Goal: Find specific page/section

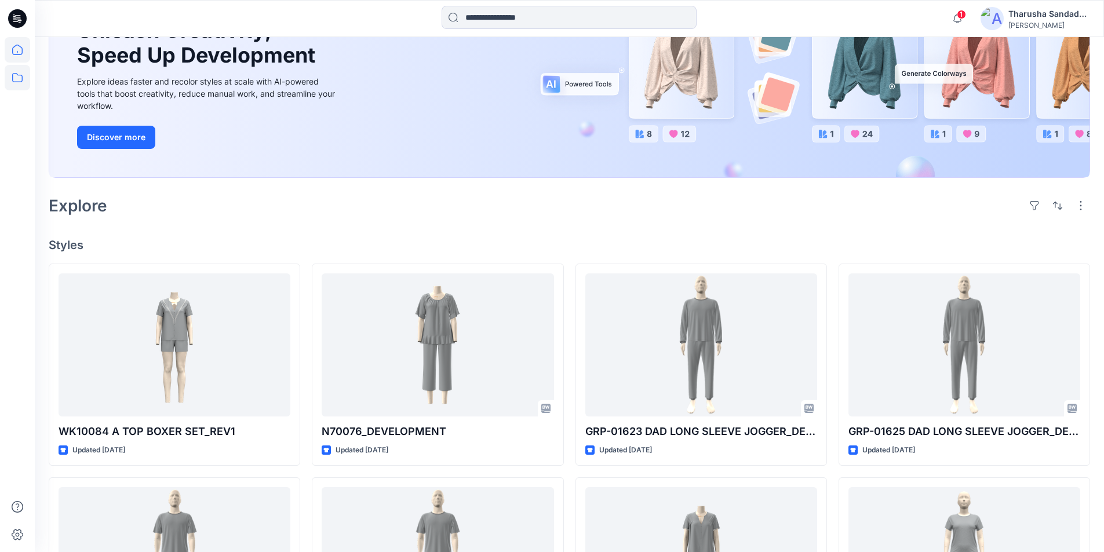
scroll to position [116, 0]
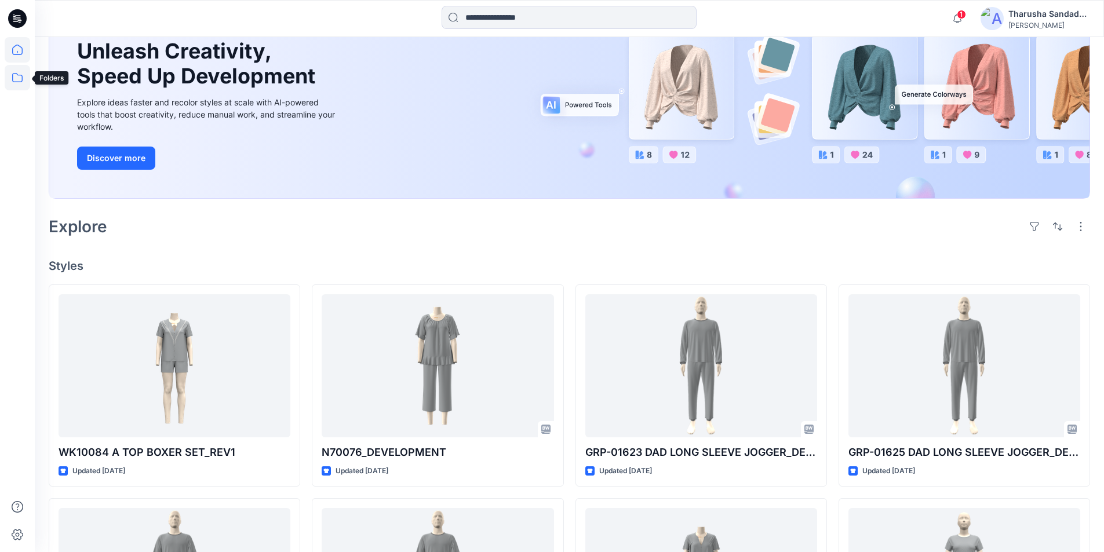
click at [14, 78] on icon at bounding box center [17, 77] width 25 height 25
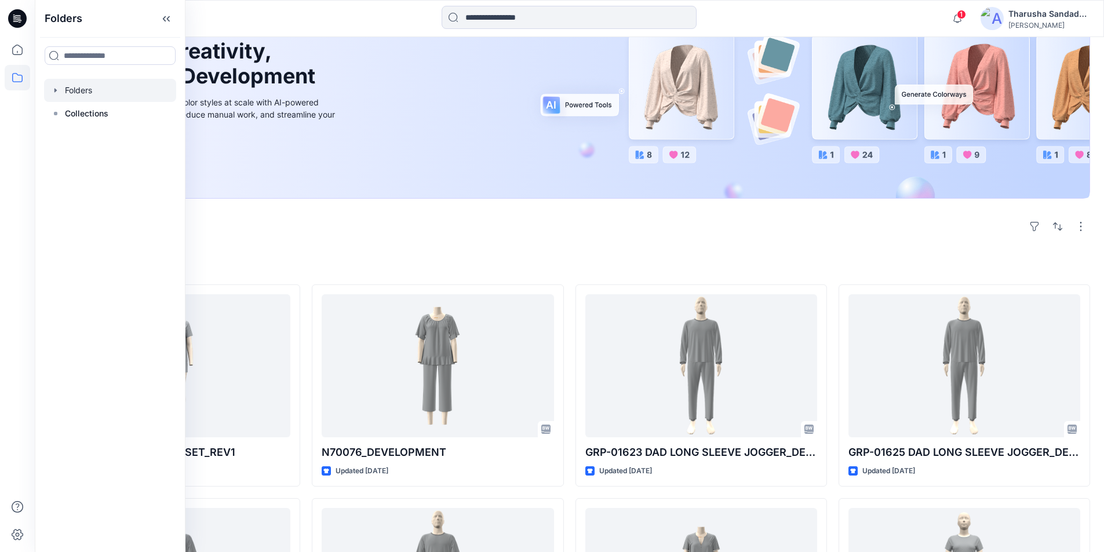
click at [66, 90] on div at bounding box center [110, 90] width 132 height 23
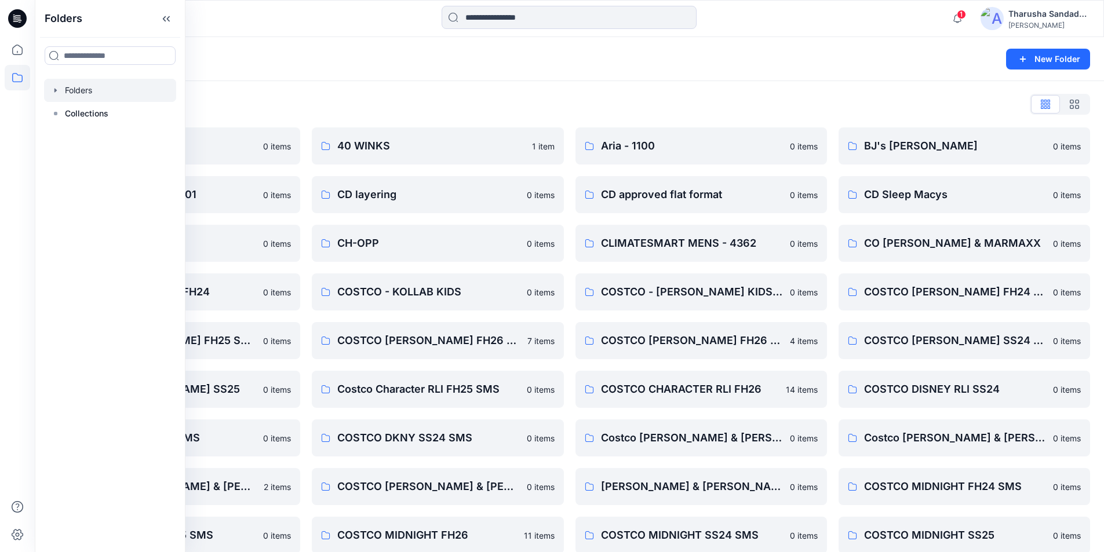
click at [277, 96] on div "Folders List" at bounding box center [569, 104] width 1041 height 19
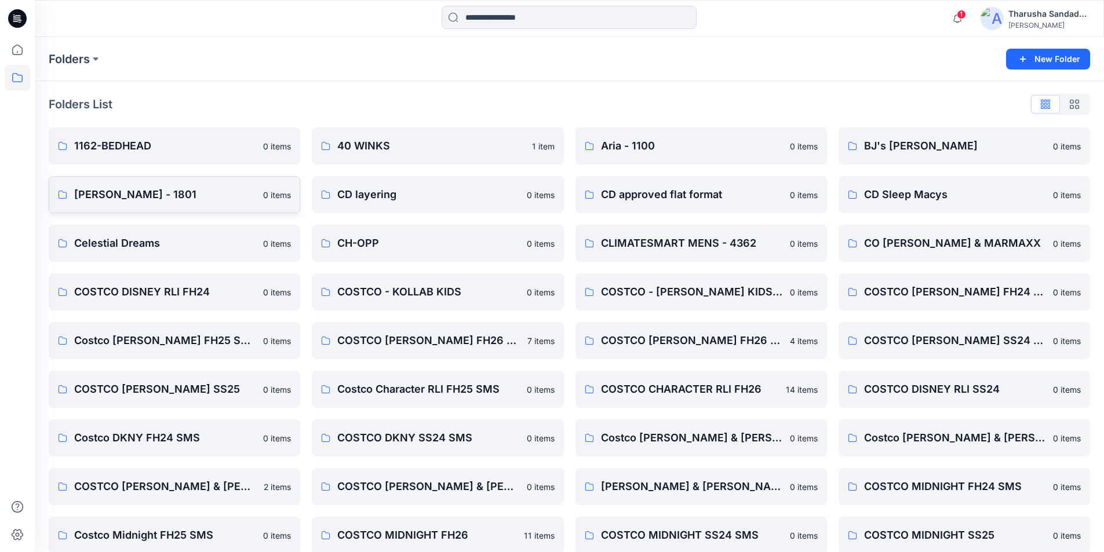
click at [155, 196] on p "[PERSON_NAME] - 1801" at bounding box center [165, 195] width 182 height 16
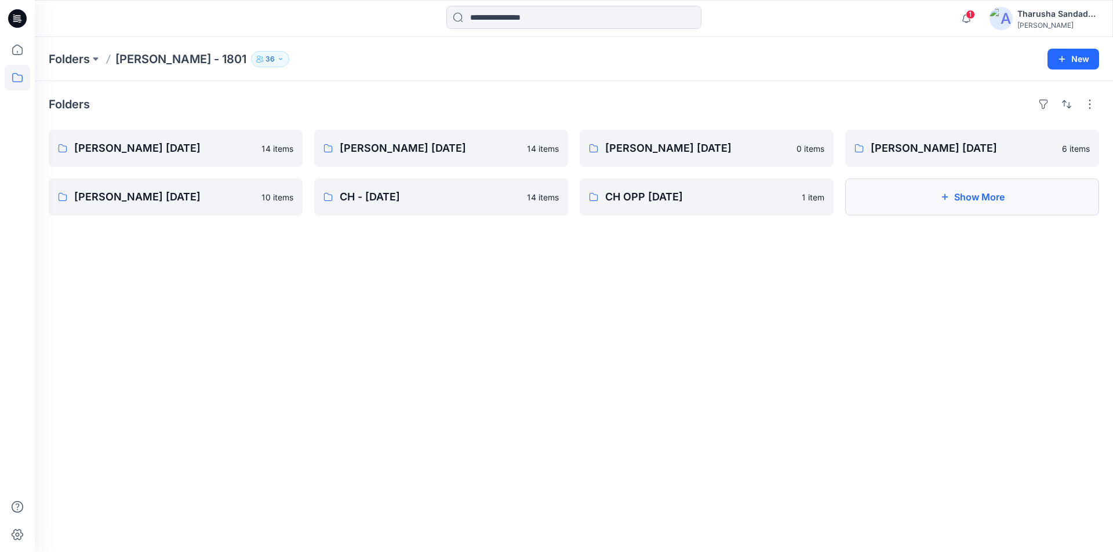
click at [939, 195] on button "Show More" at bounding box center [972, 196] width 254 height 37
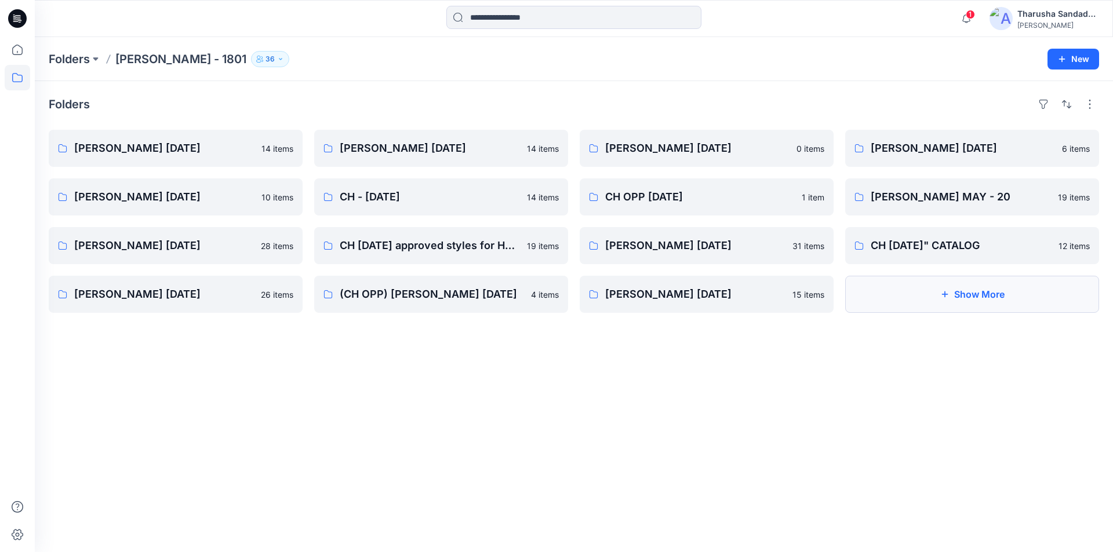
click at [968, 305] on button "Show More" at bounding box center [972, 294] width 254 height 37
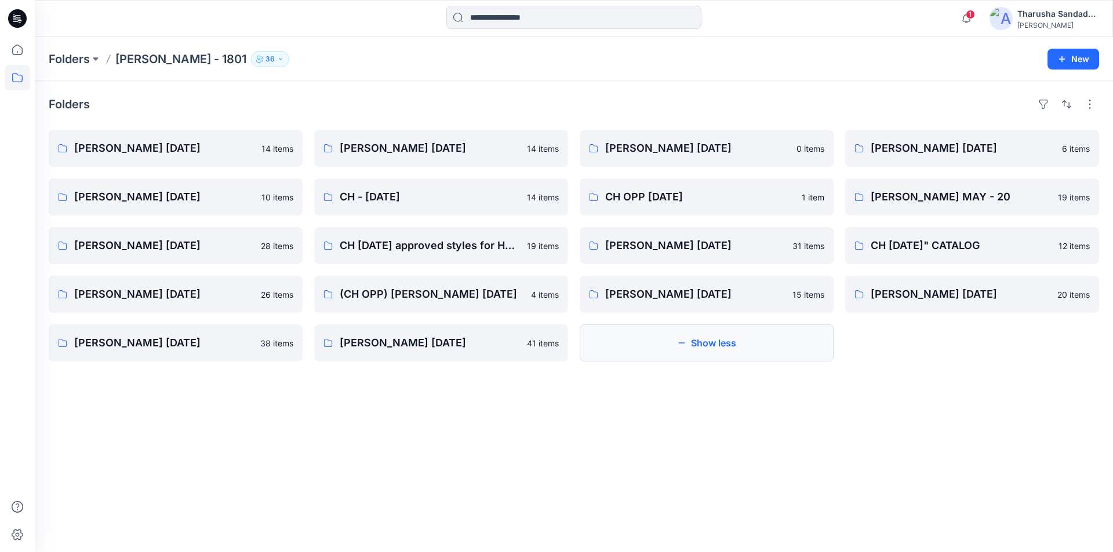
click at [753, 342] on button "Show less" at bounding box center [706, 343] width 254 height 37
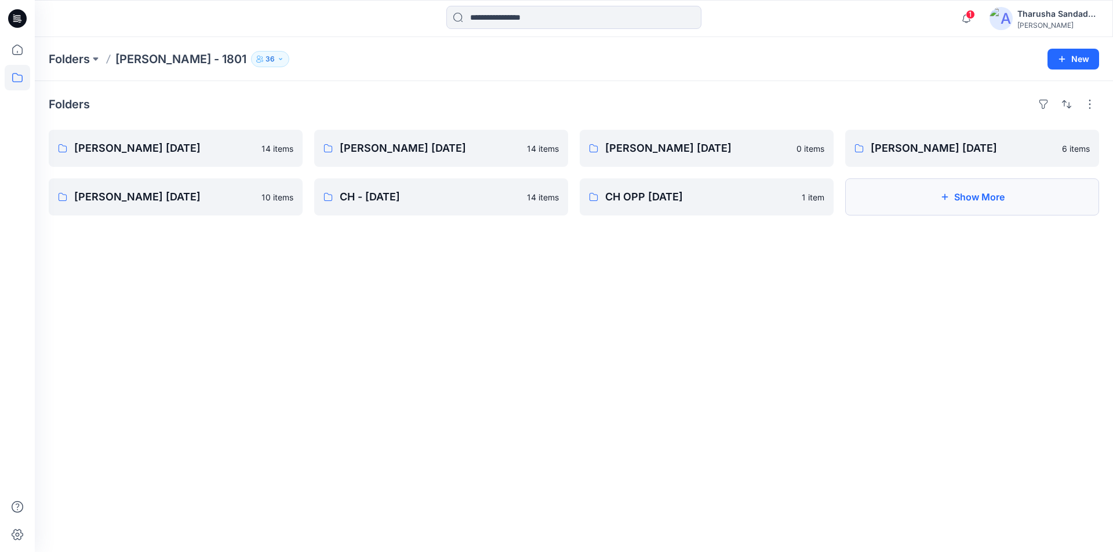
click at [971, 197] on button "Show More" at bounding box center [972, 196] width 254 height 37
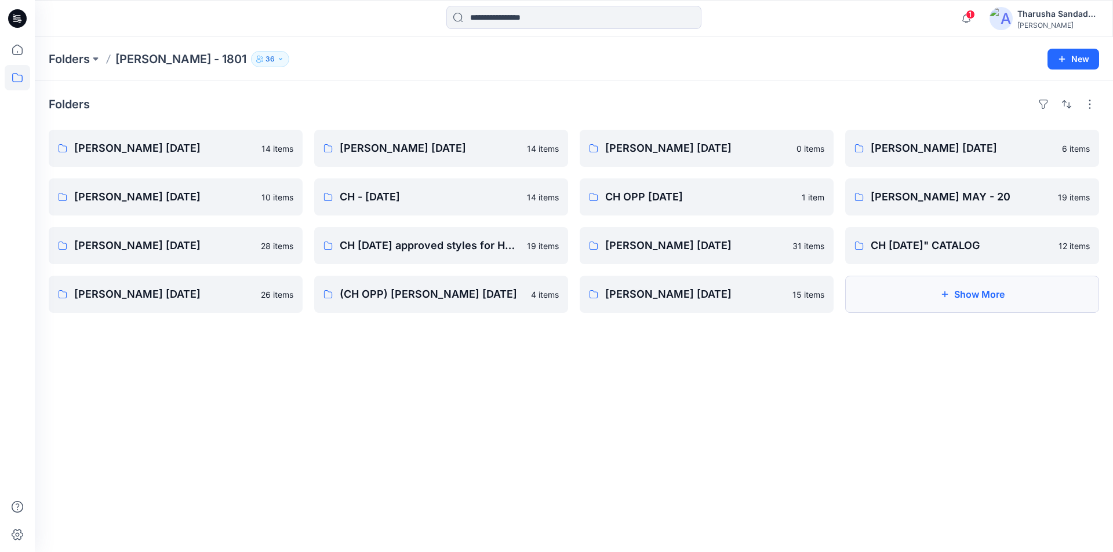
click at [982, 304] on button "Show More" at bounding box center [972, 294] width 254 height 37
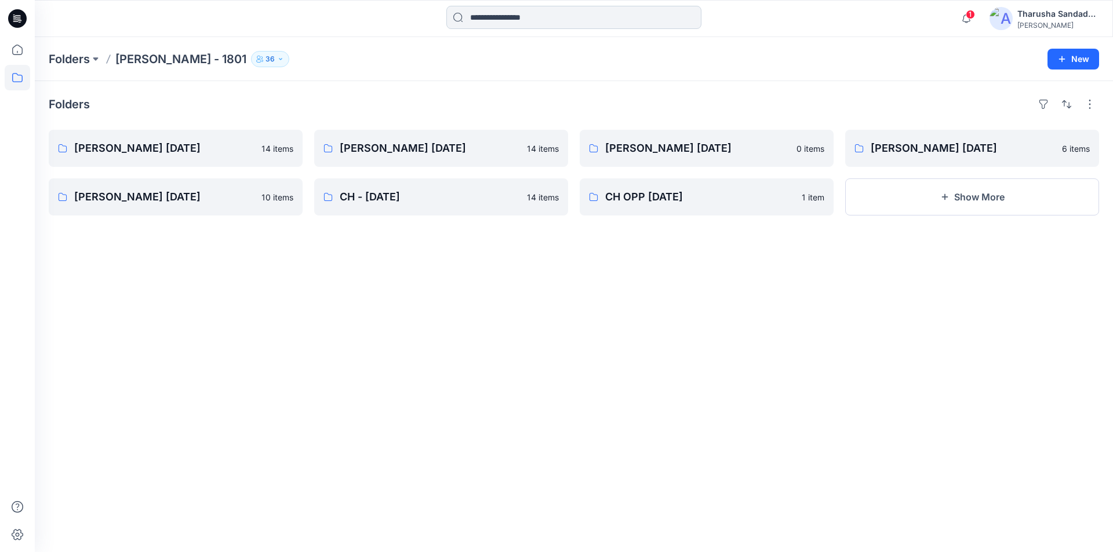
click at [506, 21] on input at bounding box center [573, 17] width 255 height 23
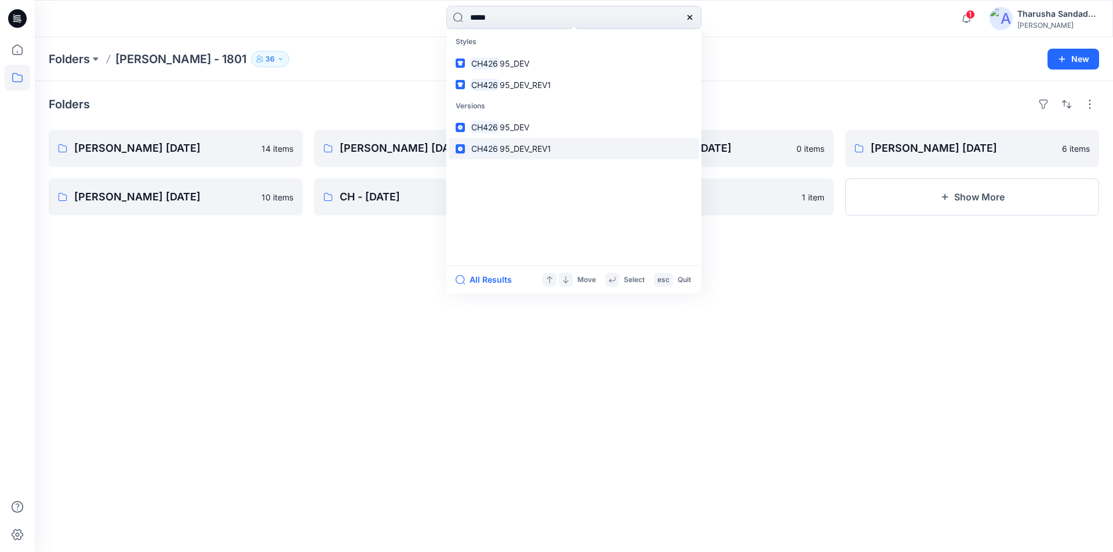
type input "*****"
click at [530, 151] on span "95_DEV_REV1" at bounding box center [526, 149] width 52 height 10
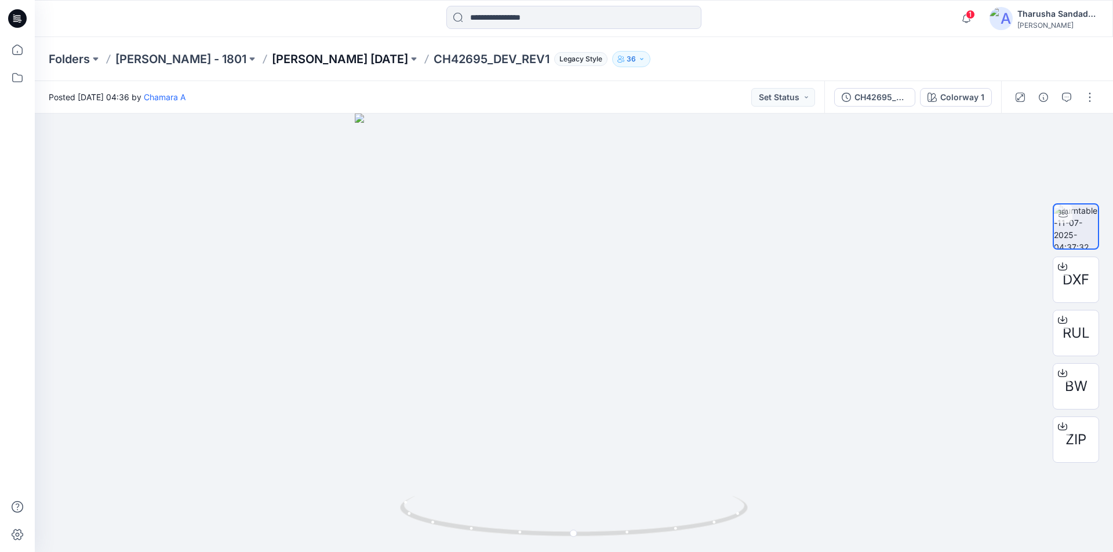
click at [344, 66] on p "[PERSON_NAME] [DATE]" at bounding box center [340, 59] width 136 height 16
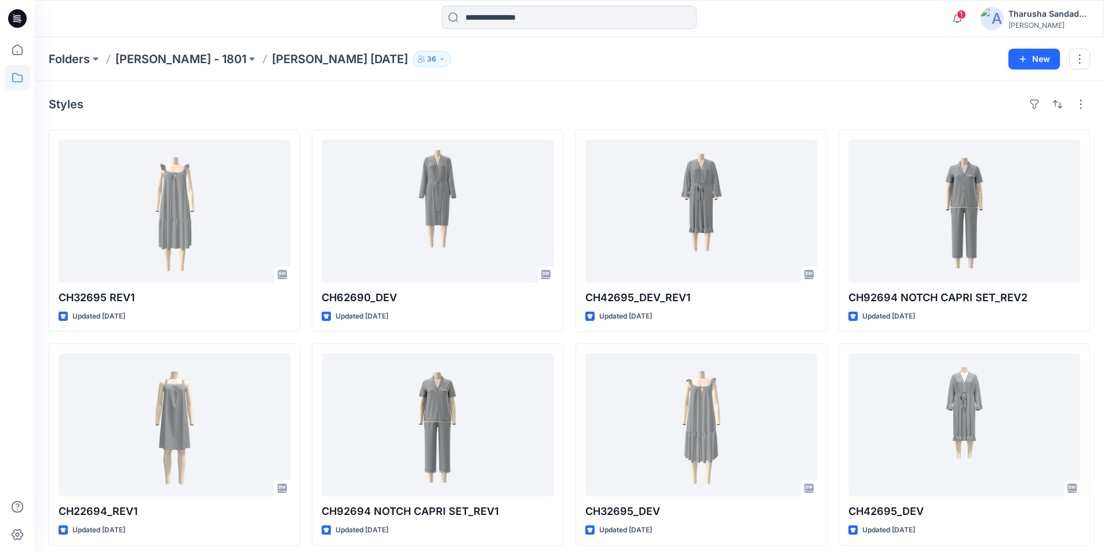
click at [18, 17] on icon at bounding box center [17, 18] width 19 height 37
